Goal: Task Accomplishment & Management: Use online tool/utility

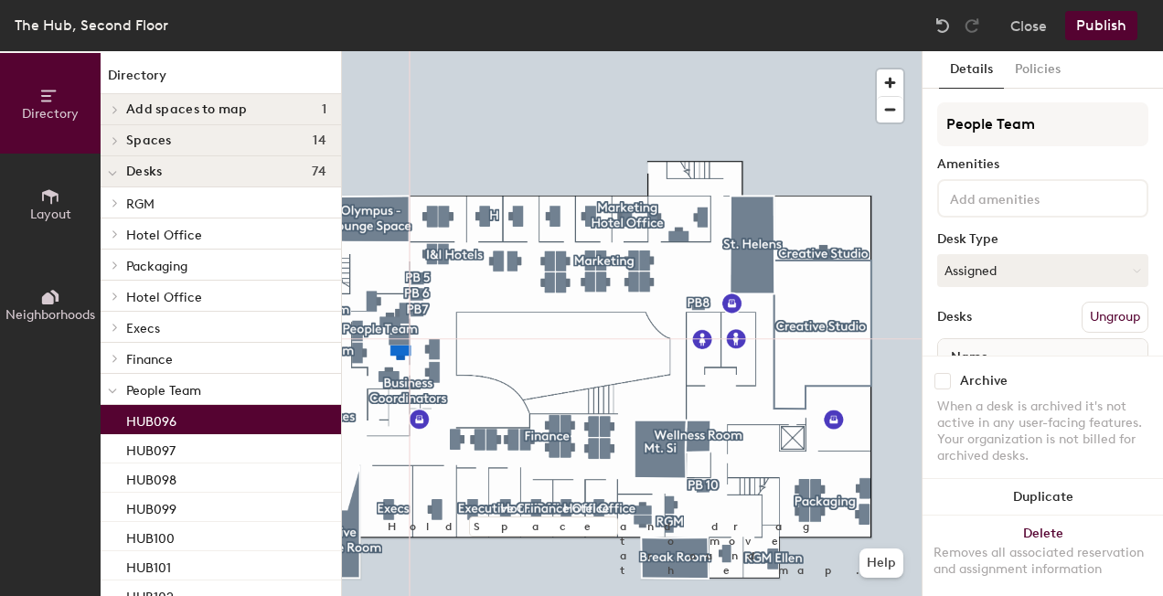
click at [590, 51] on div at bounding box center [631, 51] width 579 height 0
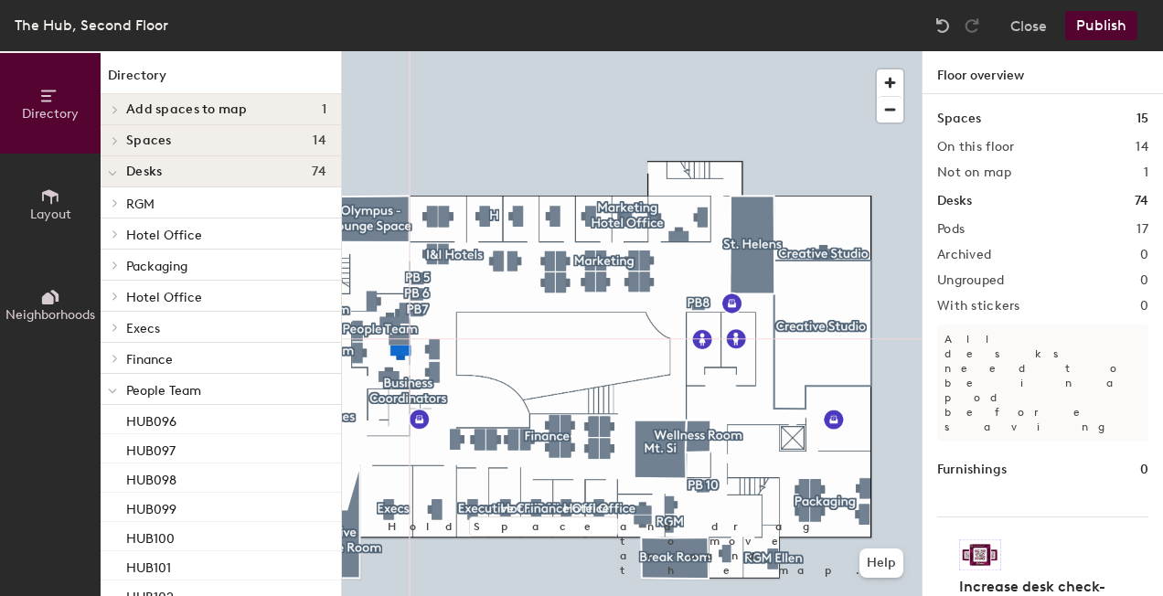
drag, startPoint x: 1117, startPoint y: 9, endPoint x: 1109, endPoint y: 22, distance: 15.2
click at [1117, 10] on div "The Hub, Second Floor Close Publish" at bounding box center [581, 25] width 1163 height 51
click at [1108, 22] on button "Publish" at bounding box center [1101, 25] width 72 height 29
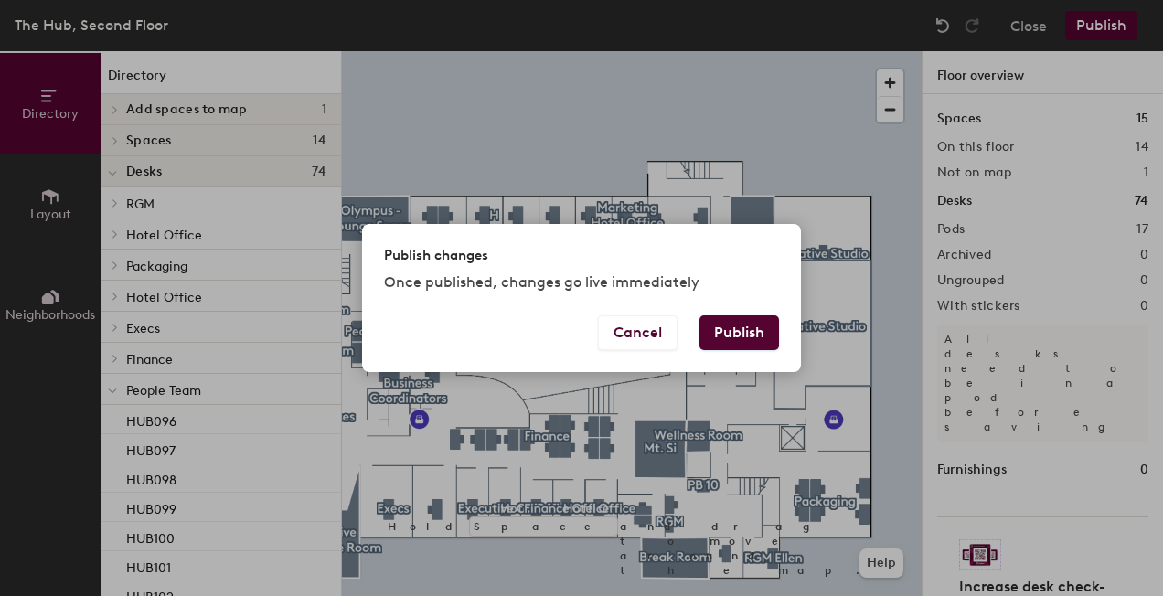
click at [737, 328] on button "Publish" at bounding box center [739, 332] width 80 height 35
